Goal: Check status: Check status

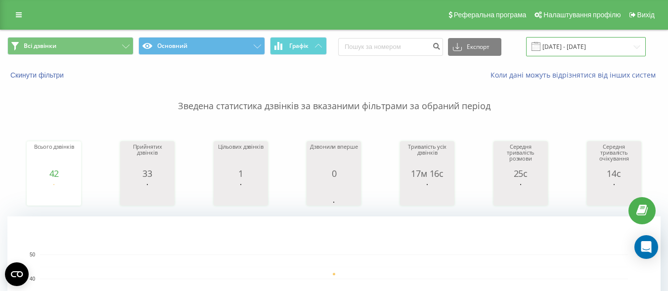
click at [583, 40] on input "[DATE] - [DATE]" at bounding box center [586, 46] width 120 height 19
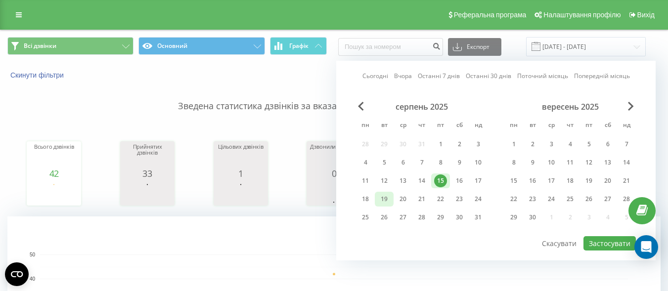
click at [384, 201] on div "19" at bounding box center [384, 199] width 13 height 13
click at [609, 238] on button "Застосувати" at bounding box center [609, 243] width 52 height 14
type input "[DATE] - [DATE]"
